Goal: Information Seeking & Learning: Learn about a topic

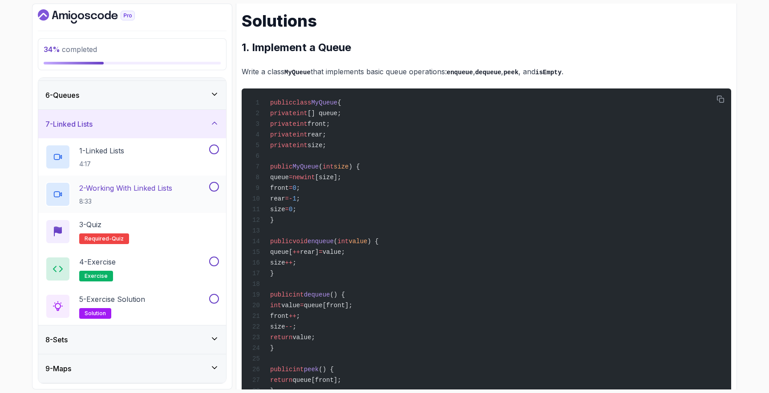
scroll to position [169, 0]
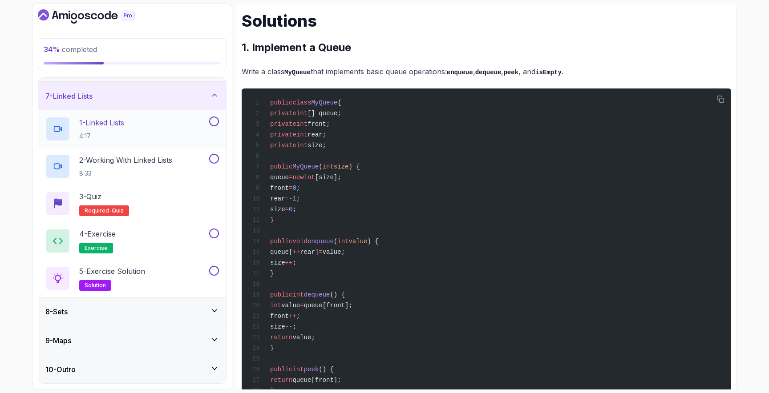
click at [151, 133] on div "1 - Linked Lists 4:17" at bounding box center [126, 129] width 162 height 25
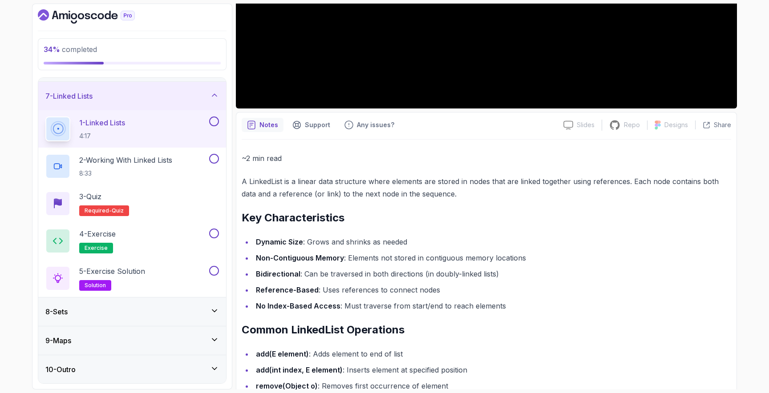
scroll to position [254, 0]
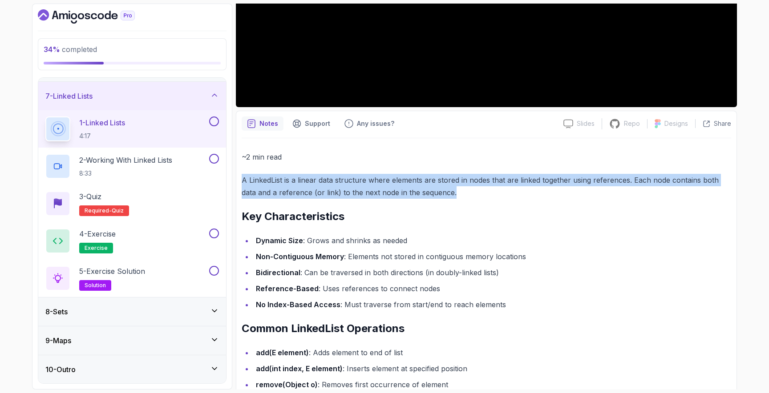
drag, startPoint x: 242, startPoint y: 180, endPoint x: 454, endPoint y: 195, distance: 212.7
click at [454, 195] on p "A LinkedList is a linear data structure where elements are stored in nodes that…" at bounding box center [486, 186] width 489 height 25
copy p "A LinkedList is a linear data structure where elements are stored in nodes that…"
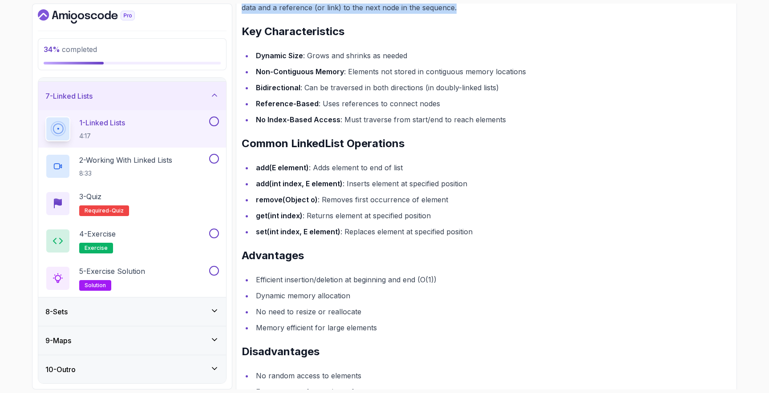
scroll to position [393, 0]
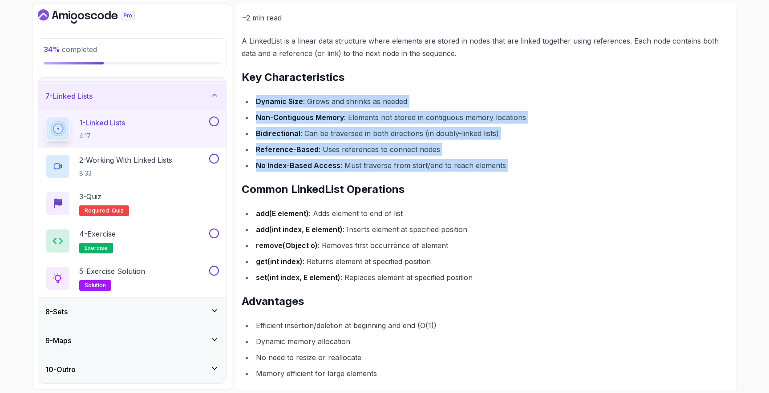
drag, startPoint x: 256, startPoint y: 100, endPoint x: 523, endPoint y: 173, distance: 276.6
click at [525, 173] on div "~2 min read A LinkedList is a linear data structure where elements are stored i…" at bounding box center [486, 315] width 489 height 607
copy div "Dynamic Size : Grows and shrinks as needed Non-Contiguous Memory : Elements not…"
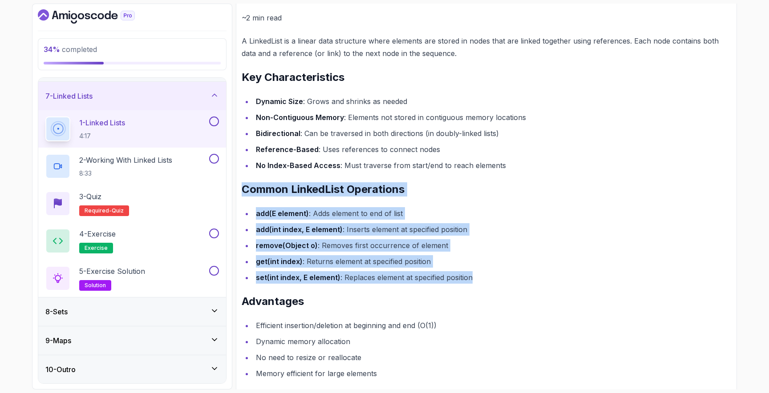
drag, startPoint x: 242, startPoint y: 191, endPoint x: 492, endPoint y: 280, distance: 265.5
click at [492, 280] on div "~2 min read A LinkedList is a linear data structure where elements are stored i…" at bounding box center [486, 315] width 489 height 607
copy div "Common LinkedList Operations add(E element) : Adds element to end of list add(i…"
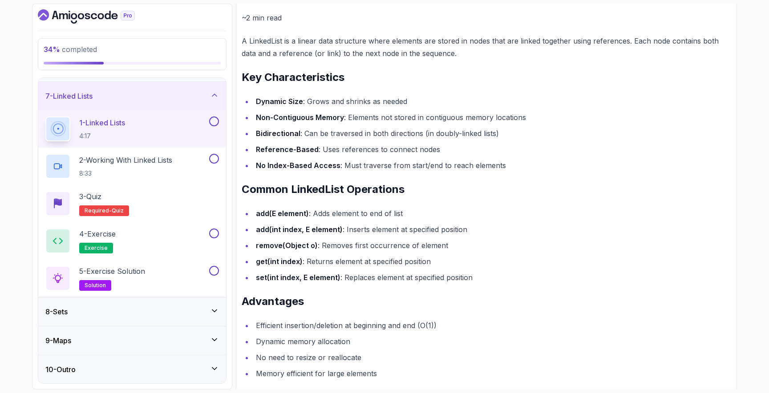
click at [305, 265] on li "get(int index) : Returns element at specified position" at bounding box center [492, 261] width 478 height 12
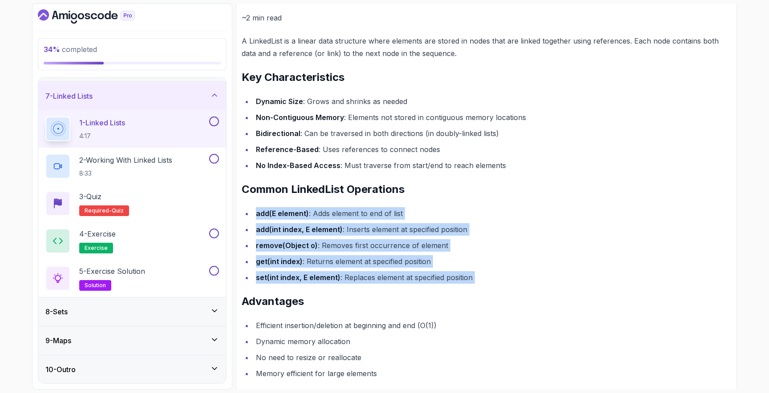
drag, startPoint x: 255, startPoint y: 214, endPoint x: 547, endPoint y: 292, distance: 302.0
click at [547, 292] on div "~2 min read A LinkedList is a linear data structure where elements are stored i…" at bounding box center [486, 315] width 489 height 607
copy div "add(E element) : Adds element to end of list add(int index, E element) : Insert…"
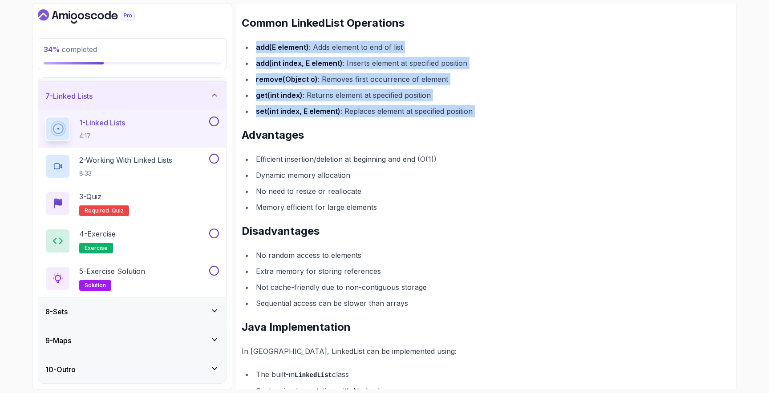
scroll to position [559, 0]
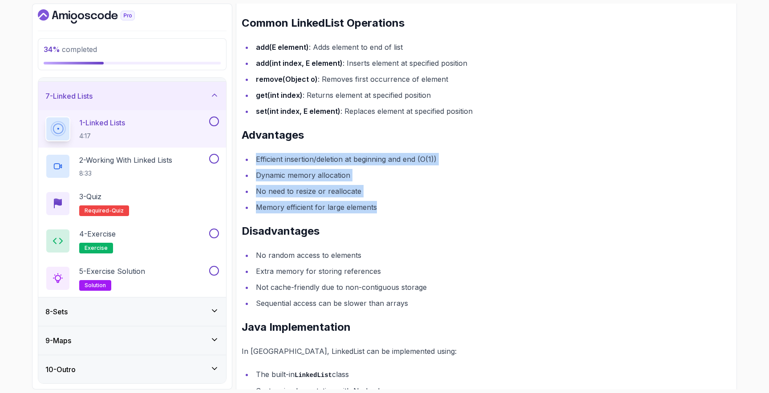
drag, startPoint x: 258, startPoint y: 159, endPoint x: 388, endPoint y: 203, distance: 137.6
click at [388, 203] on ul "Efficient insertion/deletion at beginning and end (O(1)) Dynamic memory allocat…" at bounding box center [486, 183] width 489 height 60
copy ul "Efficient insertion/deletion at beginning and end (O(1)) Dynamic memory allocat…"
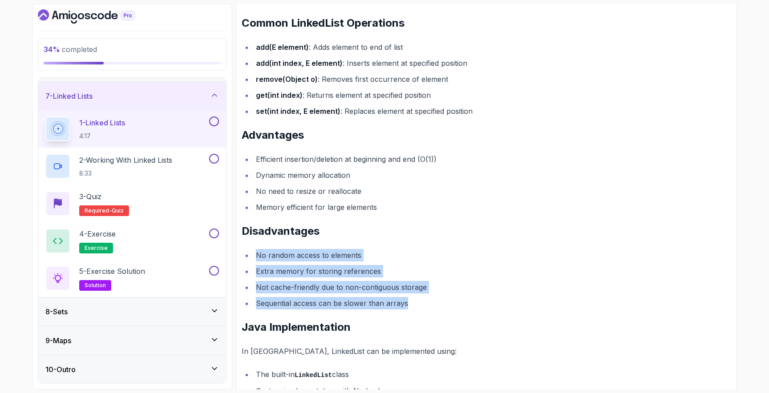
drag, startPoint x: 256, startPoint y: 254, endPoint x: 422, endPoint y: 301, distance: 172.5
click at [422, 301] on ul "No random access to elements Extra memory for storing references Not cache-frie…" at bounding box center [486, 279] width 489 height 60
copy ul "No random access to elements Extra memory for storing references Not cache-frie…"
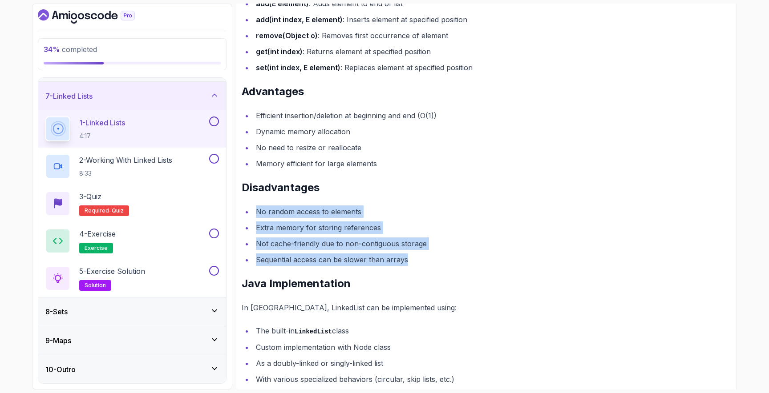
scroll to position [640, 0]
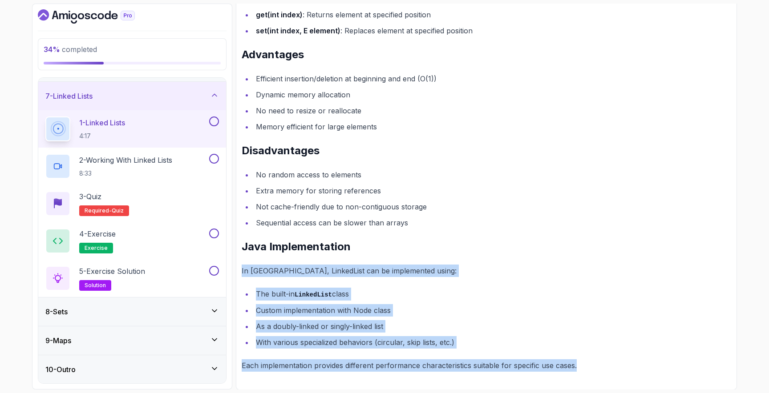
drag, startPoint x: 582, startPoint y: 366, endPoint x: 238, endPoint y: 267, distance: 357.7
click at [238, 267] on div "Notes Support Any issues? Slides Slides not available Repo Repository not avail…" at bounding box center [486, 57] width 501 height 665
copy div "In [GEOGRAPHIC_DATA], LinkedList can be implemented using: The built-in LinkedL…"
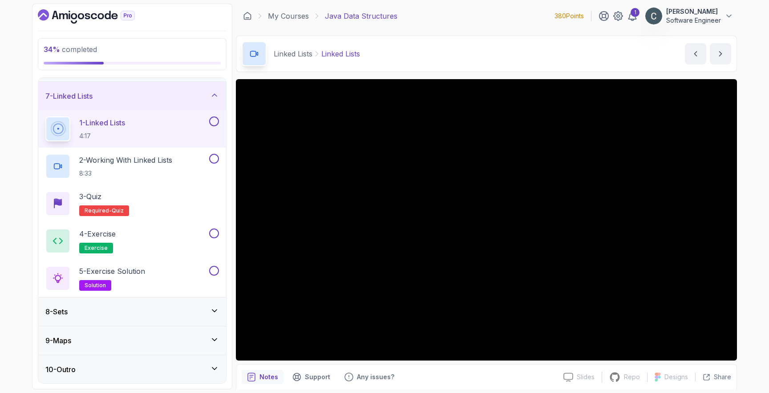
scroll to position [0, 0]
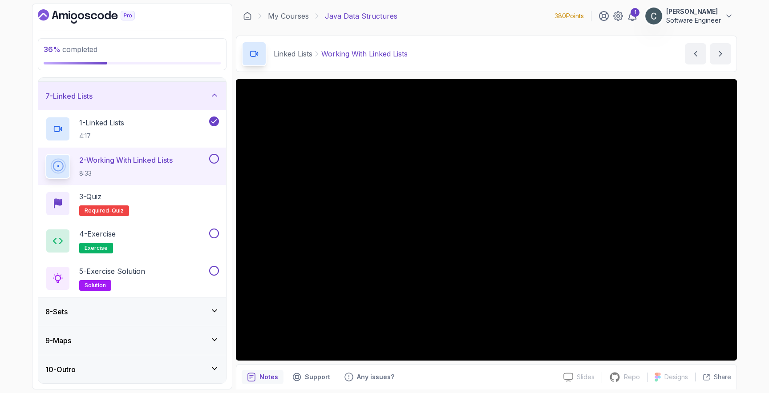
click at [431, 73] on main "My Courses Java Data Structures 380 Points 1 [PERSON_NAME] Software Engineer 8 …" at bounding box center [486, 197] width 501 height 386
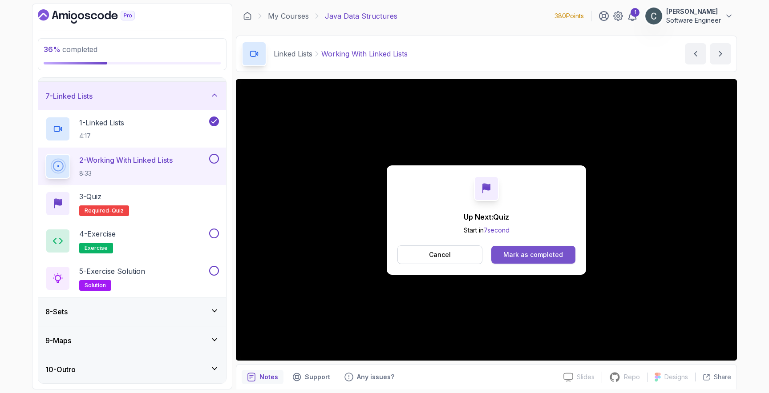
click at [517, 248] on button "Mark as completed" at bounding box center [533, 255] width 84 height 18
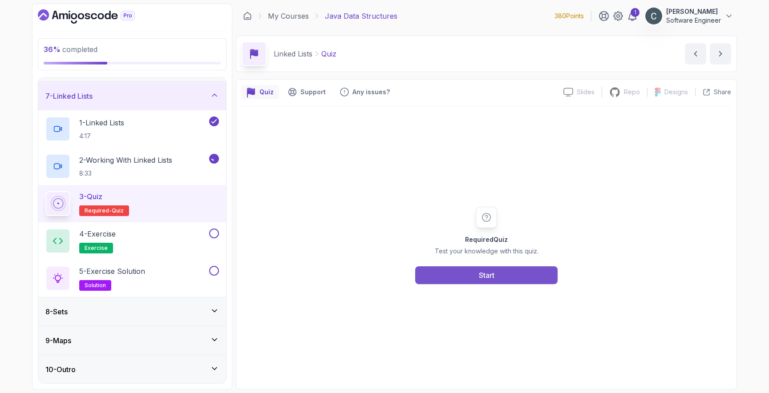
click at [498, 280] on button "Start" at bounding box center [486, 275] width 142 height 18
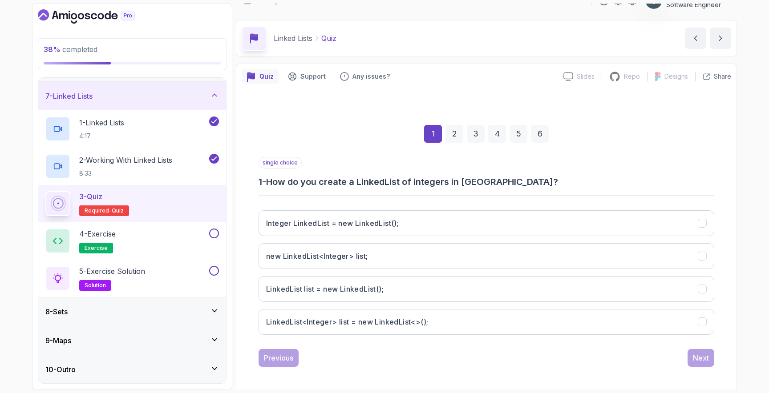
scroll to position [18, 0]
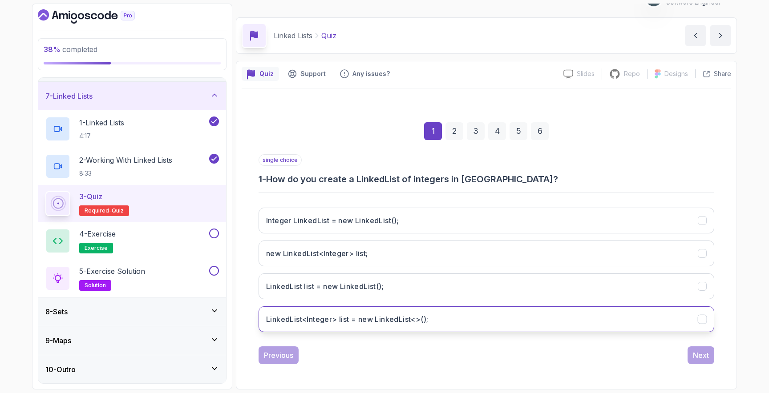
click at [385, 324] on h3 "LinkedList<Integer> list = new LinkedList<>();" at bounding box center [347, 319] width 162 height 11
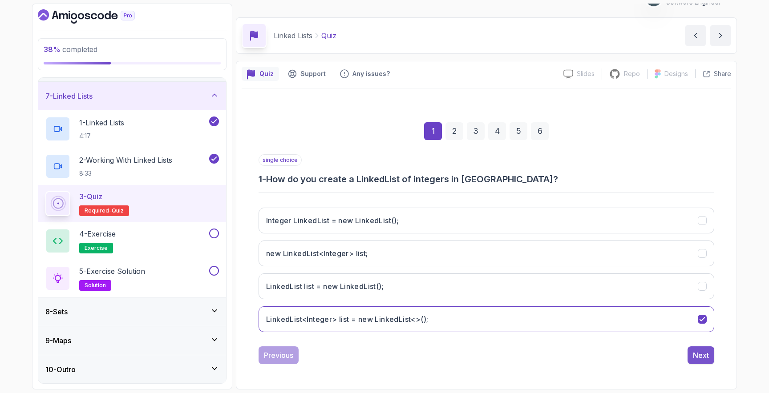
click at [695, 350] on div "Next" at bounding box center [700, 355] width 16 height 11
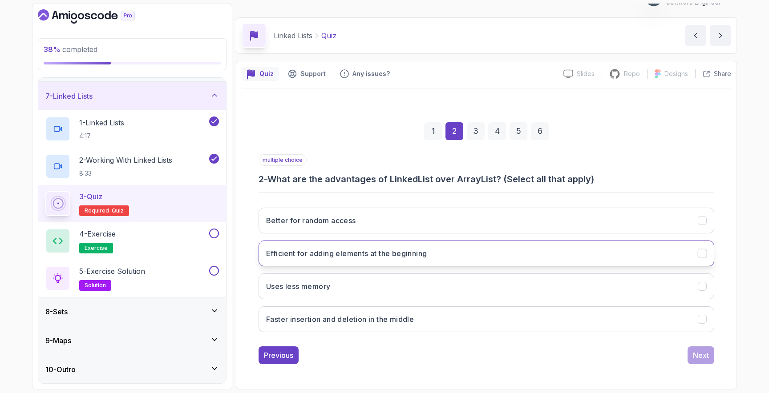
click at [392, 262] on button "Efficient for adding elements at the beginning" at bounding box center [485, 254] width 455 height 26
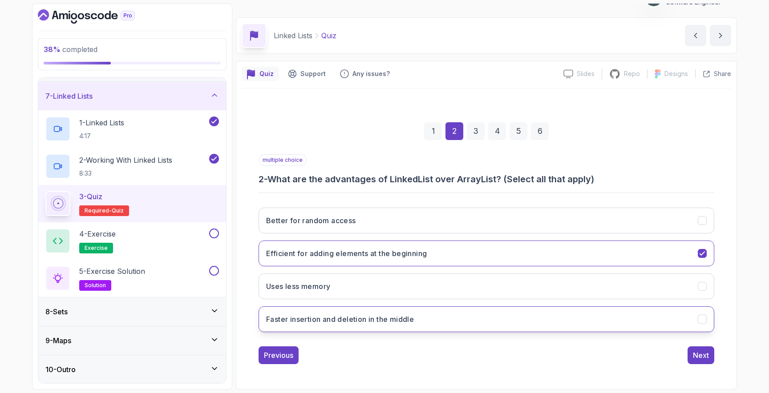
click at [393, 319] on h3 "Faster insertion and deletion in the middle" at bounding box center [340, 319] width 148 height 11
click at [701, 356] on div "Next" at bounding box center [700, 355] width 16 height 11
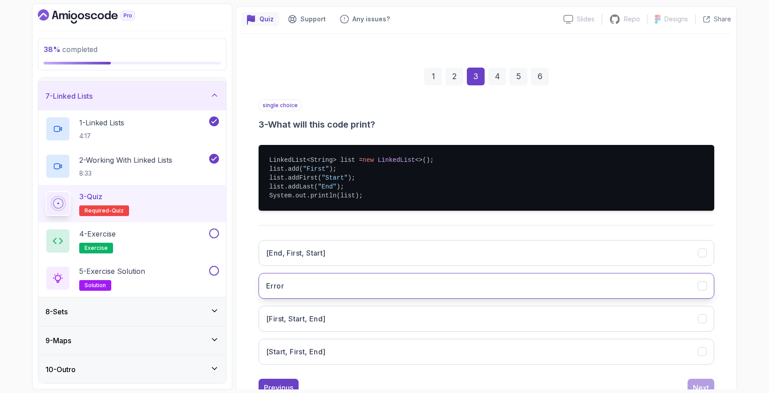
scroll to position [75, 0]
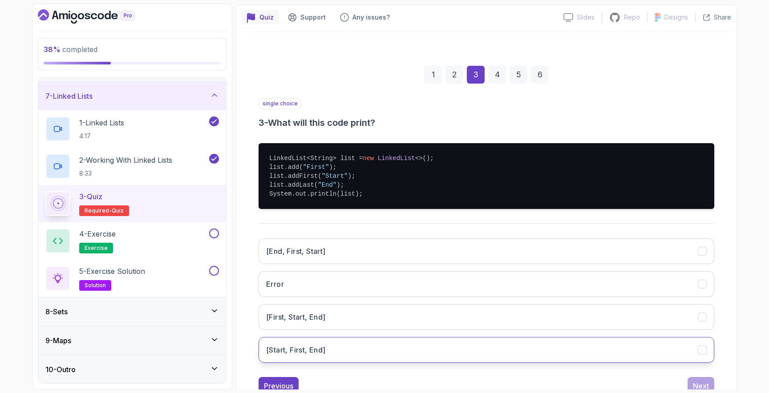
click at [371, 345] on button "[Start, First, End]" at bounding box center [485, 350] width 455 height 26
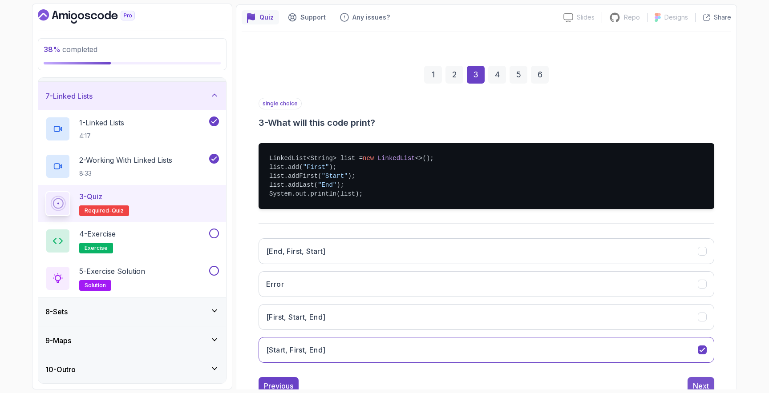
click at [695, 381] on div "Next" at bounding box center [700, 386] width 16 height 11
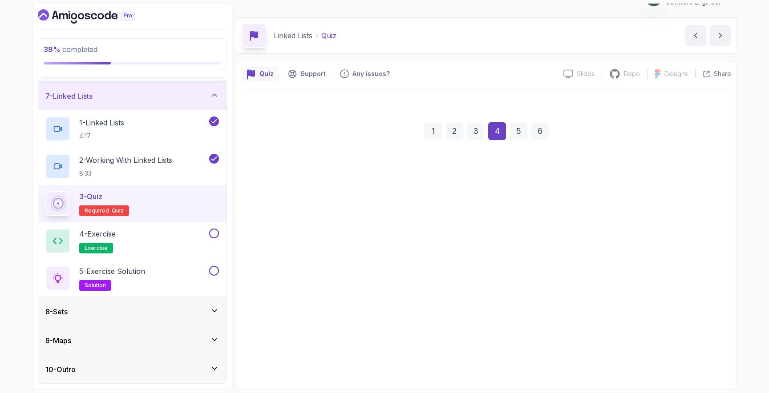
scroll to position [18, 0]
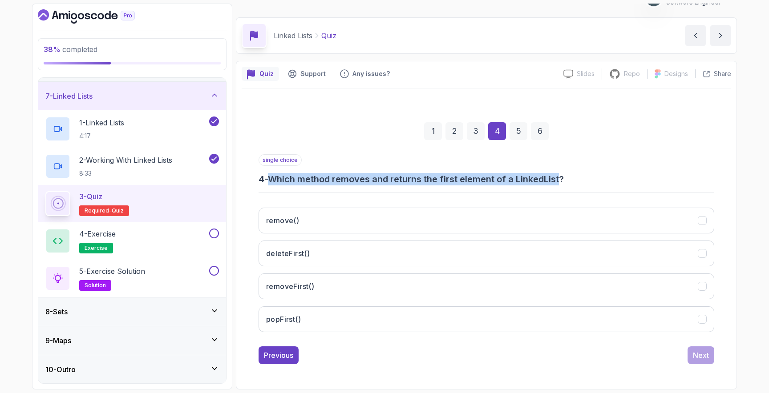
drag, startPoint x: 274, startPoint y: 181, endPoint x: 563, endPoint y: 182, distance: 289.5
click at [563, 182] on h3 "4 - Which method removes and returns the first element of a LinkedList?" at bounding box center [485, 179] width 455 height 12
copy h3 "Which method removes and returns the first element of a LinkedList"
click at [321, 284] on button "removeFirst()" at bounding box center [485, 287] width 455 height 26
click at [701, 356] on div "Next" at bounding box center [700, 355] width 16 height 11
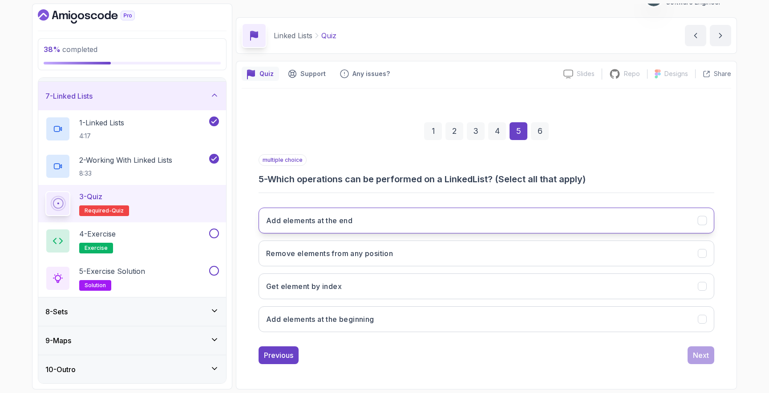
click at [384, 227] on button "Add elements at the end" at bounding box center [485, 221] width 455 height 26
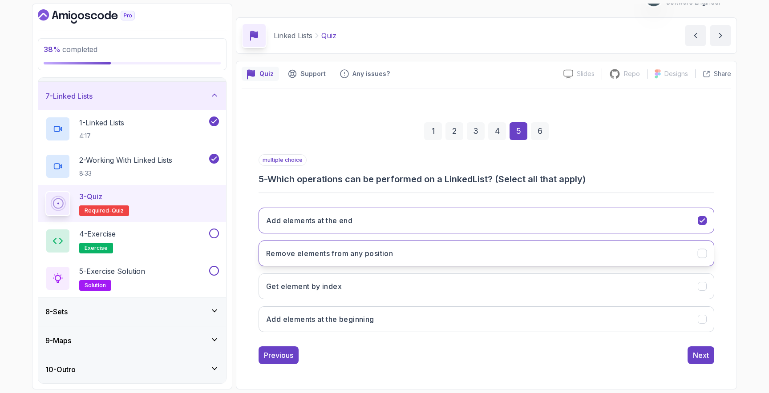
click at [380, 248] on h3 "Remove elements from any position" at bounding box center [329, 253] width 127 height 11
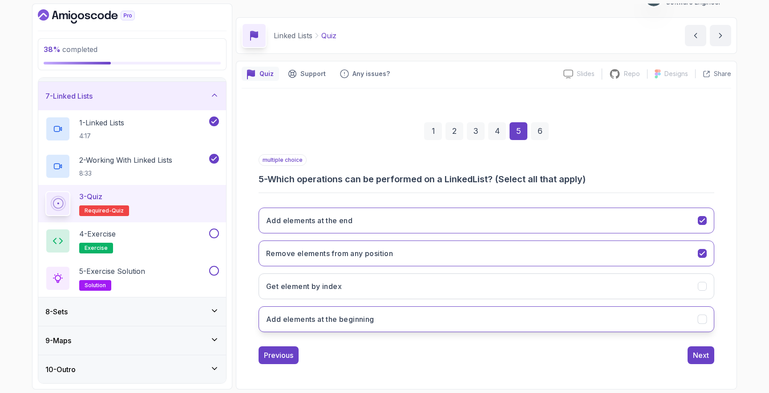
click at [383, 318] on button "Add elements at the beginning" at bounding box center [485, 319] width 455 height 26
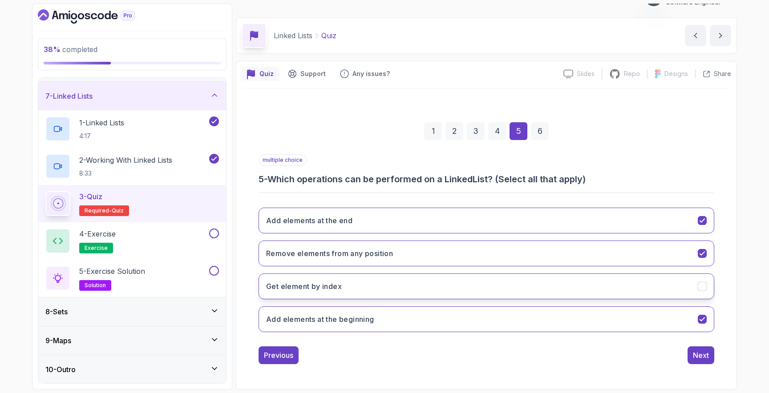
click at [390, 287] on button "Get element by index" at bounding box center [485, 287] width 455 height 26
click at [700, 358] on div "Next" at bounding box center [700, 355] width 16 height 11
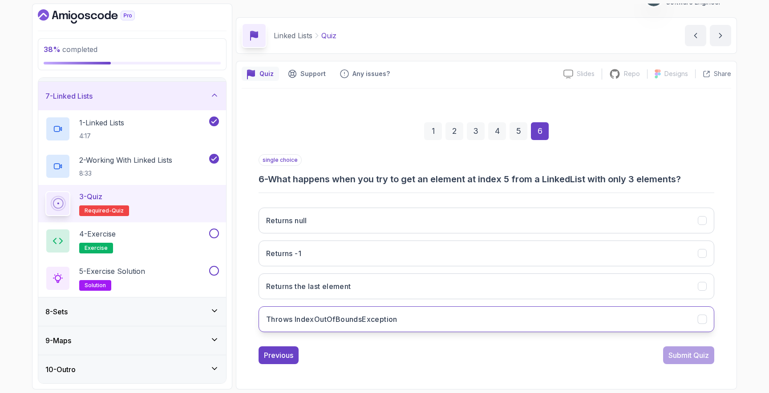
click at [421, 314] on button "Throws IndexOutOfBoundsException" at bounding box center [485, 319] width 455 height 26
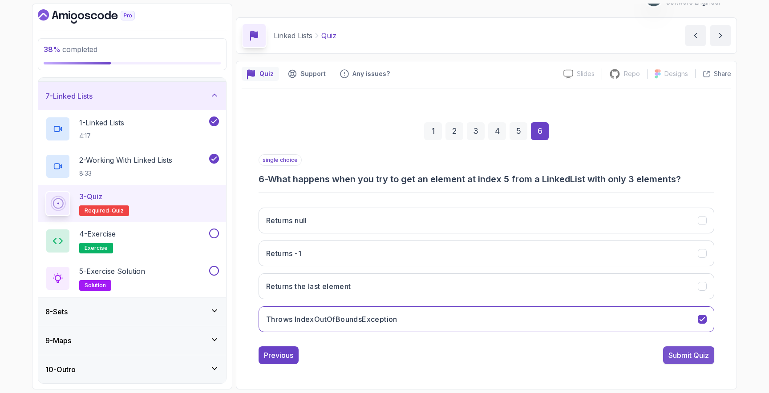
click at [692, 357] on div "Submit Quiz" at bounding box center [688, 355] width 40 height 11
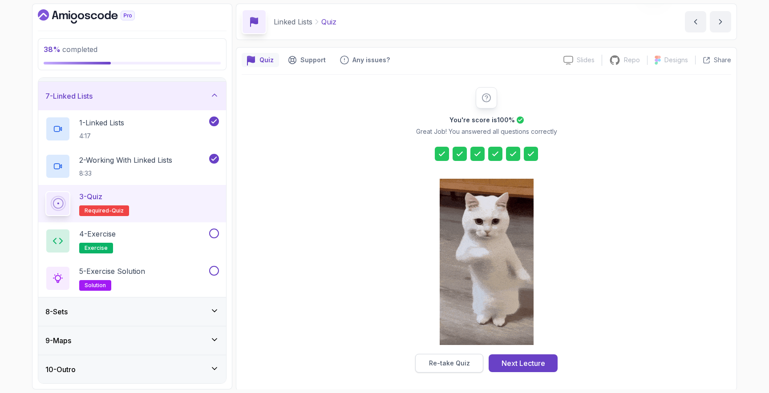
scroll to position [33, 0]
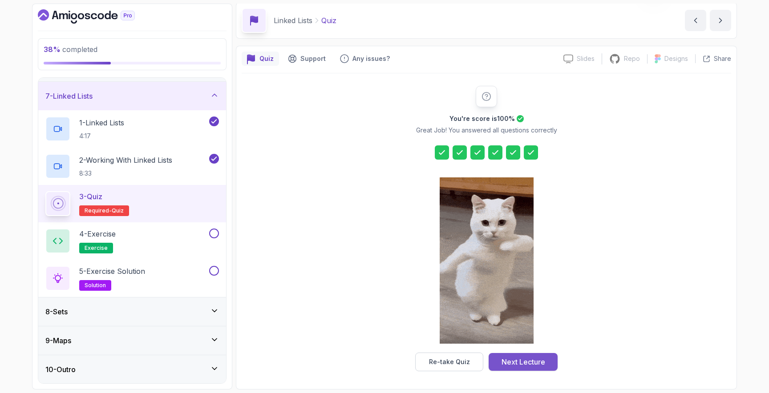
click at [507, 361] on div "Next Lecture" at bounding box center [523, 362] width 44 height 11
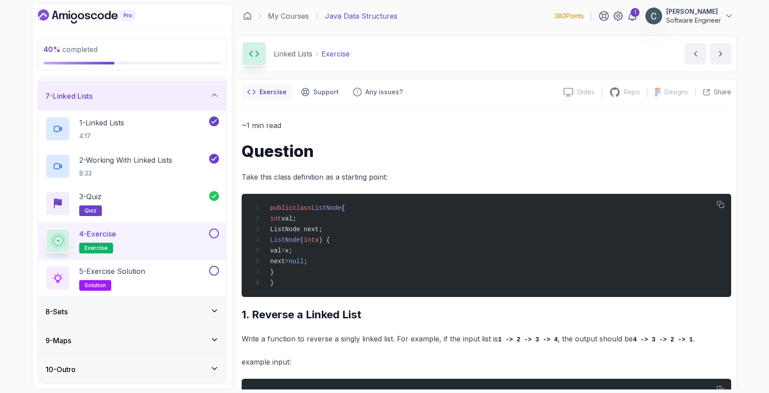
scroll to position [103, 0]
